Goal: Task Accomplishment & Management: Manage account settings

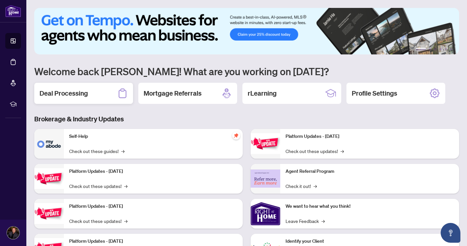
click at [77, 93] on h2 "Deal Processing" at bounding box center [64, 93] width 48 height 9
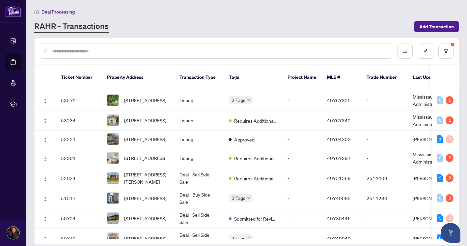
click at [134, 51] on input "text" at bounding box center [219, 50] width 335 height 7
type input "*********"
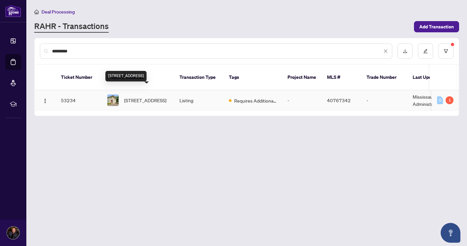
click at [135, 97] on span "[STREET_ADDRESS]" at bounding box center [145, 100] width 42 height 7
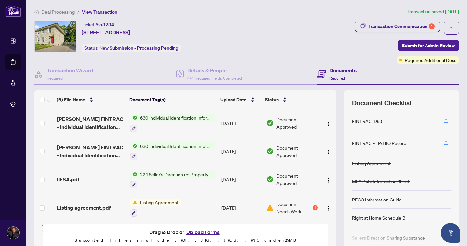
click at [155, 199] on span "Listing Agreement" at bounding box center [159, 202] width 44 height 7
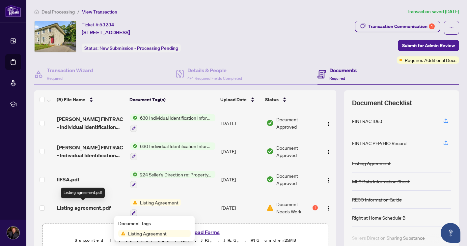
click at [90, 208] on span "Listing agreement.pdf" at bounding box center [84, 208] width 54 height 8
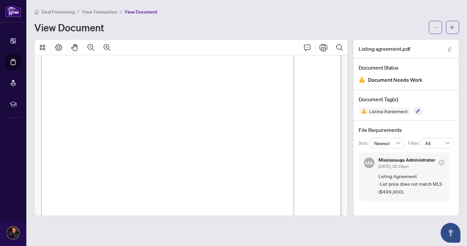
scroll to position [69, 0]
click at [322, 48] on icon "Print" at bounding box center [324, 47] width 8 height 7
click at [108, 12] on span "View Transaction" at bounding box center [99, 12] width 35 height 6
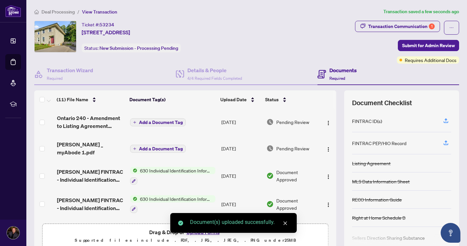
click at [162, 120] on span "Add a Document Tag" at bounding box center [161, 122] width 44 height 5
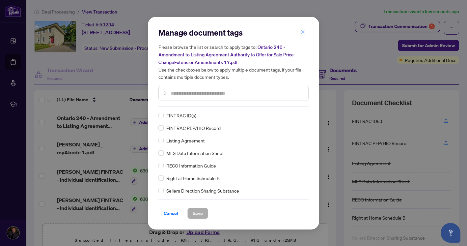
click at [190, 102] on div "Manage document tags Please browse the list or search to apply tags to: Ontario…" at bounding box center [233, 66] width 150 height 79
click at [193, 95] on input "text" at bounding box center [237, 93] width 132 height 7
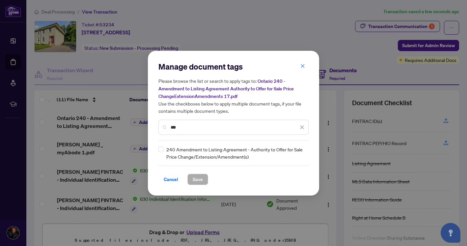
type input "***"
click at [197, 175] on span "Save" at bounding box center [198, 179] width 10 height 11
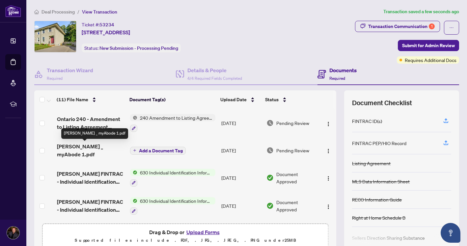
click at [85, 148] on span "[PERSON_NAME] _ myAbode 1.pdf" at bounding box center [91, 150] width 68 height 16
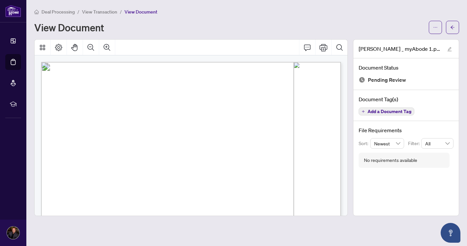
click at [381, 110] on span "Add a Document Tag" at bounding box center [390, 111] width 44 height 5
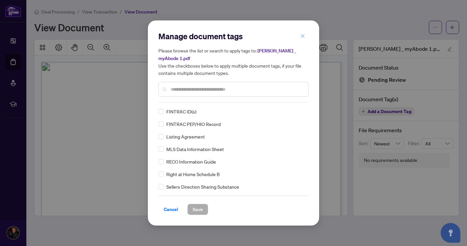
click at [302, 38] on icon "close" at bounding box center [303, 36] width 4 height 4
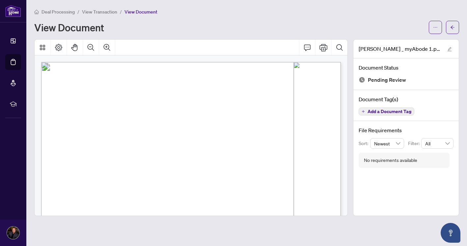
click at [390, 111] on span "Add a Document Tag" at bounding box center [390, 111] width 44 height 5
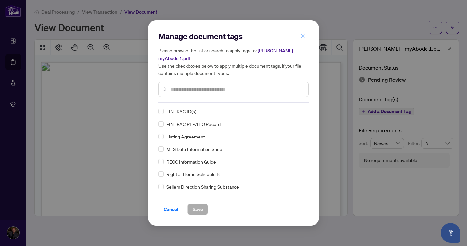
click at [195, 87] on input "text" at bounding box center [237, 89] width 132 height 7
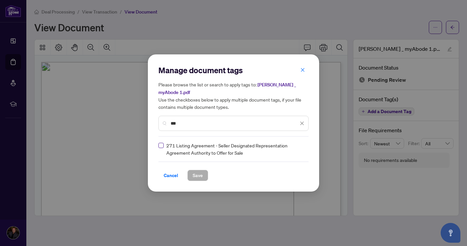
type input "***"
click at [195, 170] on span "Save" at bounding box center [198, 175] width 10 height 11
